Goal: Check status: Check status

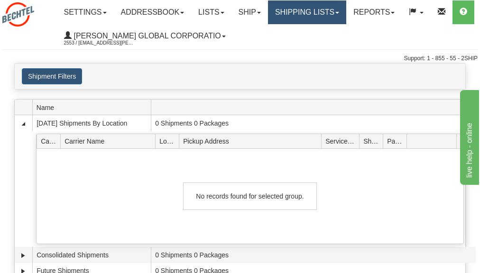
click at [320, 12] on link "Shipping lists" at bounding box center [307, 12] width 78 height 24
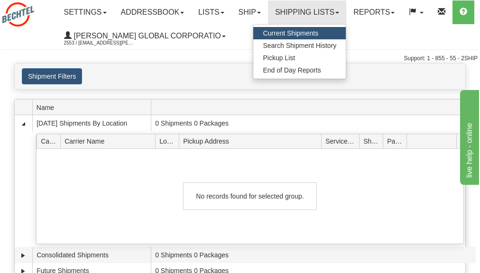
click at [282, 33] on span "Current Shipments" at bounding box center [291, 33] width 56 height 8
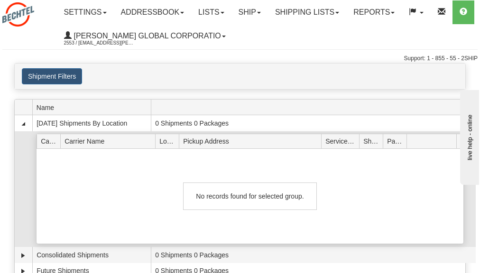
click at [92, 142] on span "Carrier Name" at bounding box center [110, 141] width 91 height 15
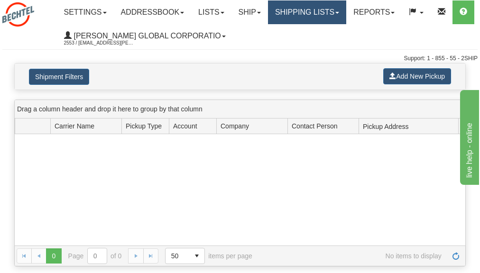
click at [310, 16] on link "Shipping lists" at bounding box center [307, 12] width 78 height 24
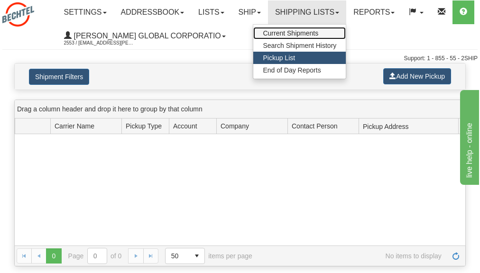
click at [309, 32] on span "Current Shipments" at bounding box center [291, 33] width 56 height 8
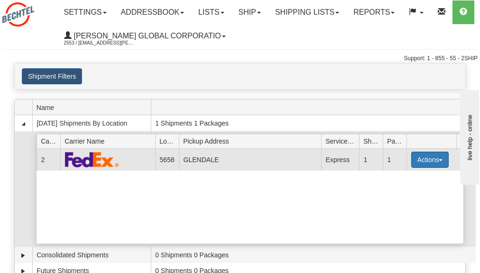
click at [431, 155] on button "Actions" at bounding box center [430, 160] width 38 height 16
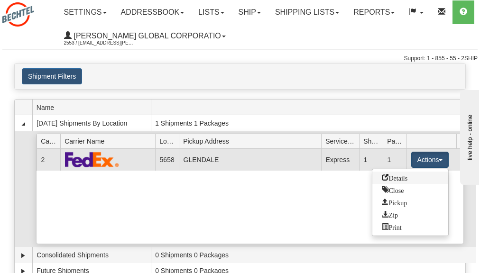
click at [407, 181] on link "Details" at bounding box center [411, 178] width 76 height 12
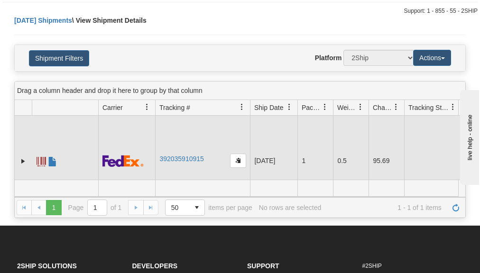
scroll to position [47, 0]
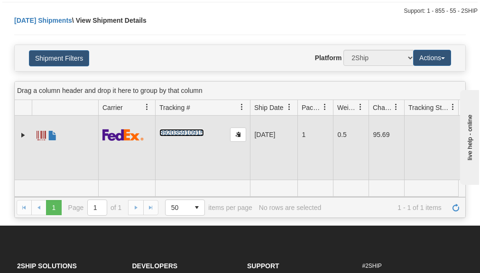
click at [189, 129] on link "392035910915" at bounding box center [181, 133] width 44 height 8
click at [42, 131] on span at bounding box center [41, 135] width 9 height 9
